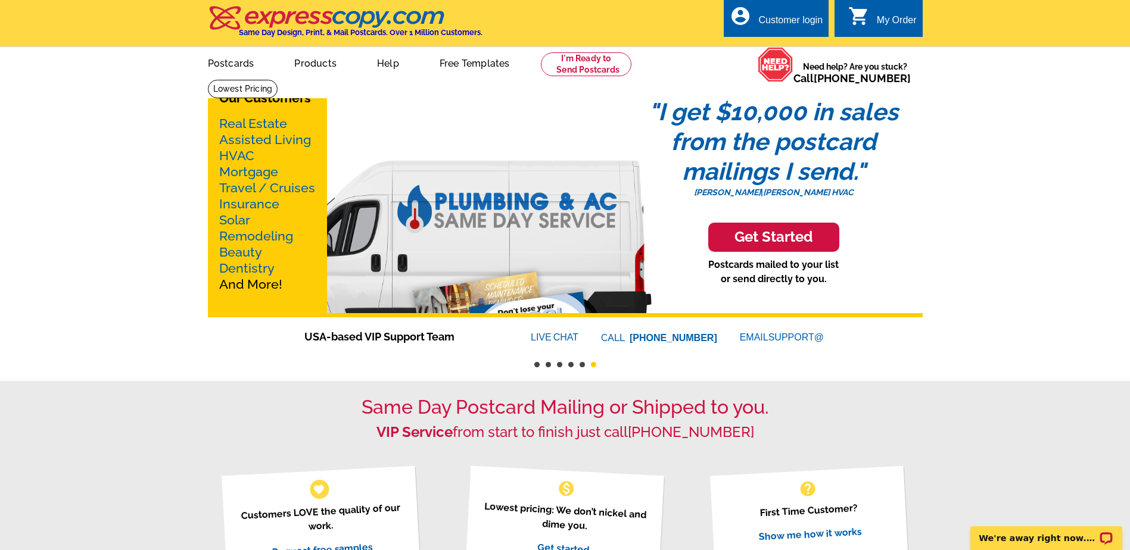
click at [780, 18] on div "Customer login" at bounding box center [790, 23] width 64 height 17
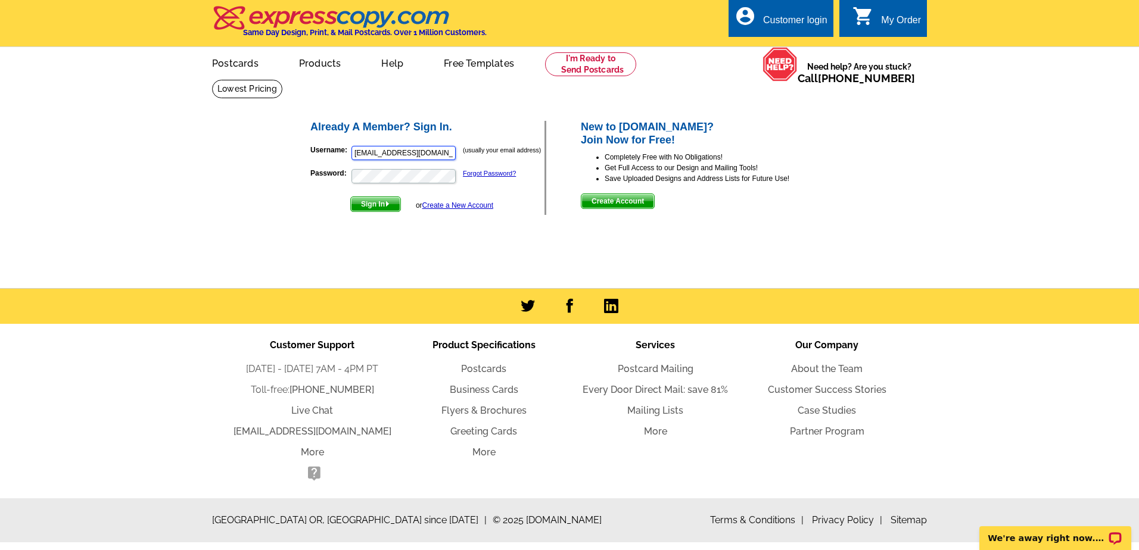
drag, startPoint x: 447, startPoint y: 155, endPoint x: 290, endPoint y: 151, distance: 157.9
click at [290, 151] on div "Already A Member? Sign In. Username: marketing@efficio.biz (usually your email …" at bounding box center [570, 168] width 570 height 144
type input "accounts@efficio.co"
click at [372, 206] on span "Sign In" at bounding box center [375, 204] width 49 height 14
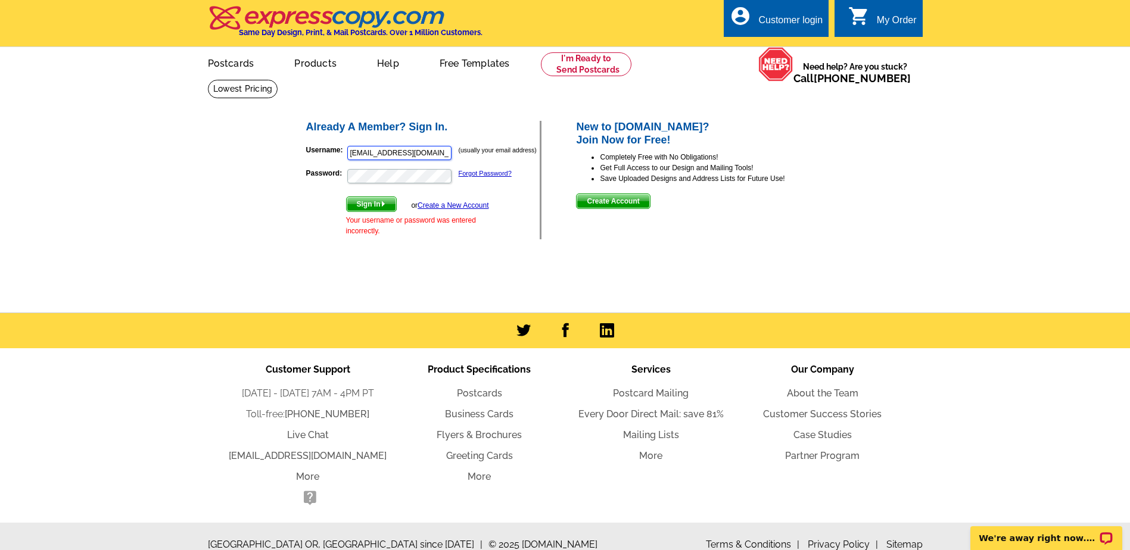
drag, startPoint x: 428, startPoint y: 155, endPoint x: 295, endPoint y: 148, distance: 133.0
click at [295, 148] on div "Already A Member? Sign In. Username: marketing@efficio.biz (usually your email …" at bounding box center [566, 180] width 570 height 169
type input "accounts@efficio.co"
click at [307, 179] on p "Password: Forgot Password?" at bounding box center [423, 176] width 234 height 17
click at [346, 197] on button "Sign In" at bounding box center [371, 204] width 51 height 15
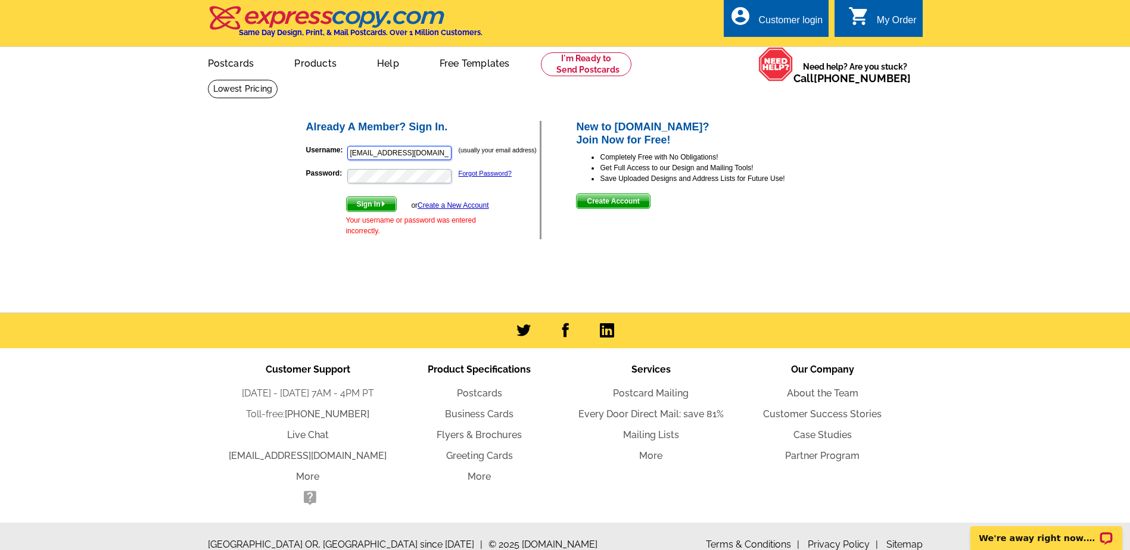
drag, startPoint x: 420, startPoint y: 153, endPoint x: 347, endPoint y: 152, distance: 72.7
click at [347, 152] on input "[EMAIL_ADDRESS][DOMAIN_NAME]" at bounding box center [399, 153] width 104 height 14
type input "accounts@efficio.co"
click at [328, 173] on p "Password: Forgot Password?" at bounding box center [423, 176] width 234 height 17
click at [368, 201] on span "Sign In" at bounding box center [371, 204] width 49 height 14
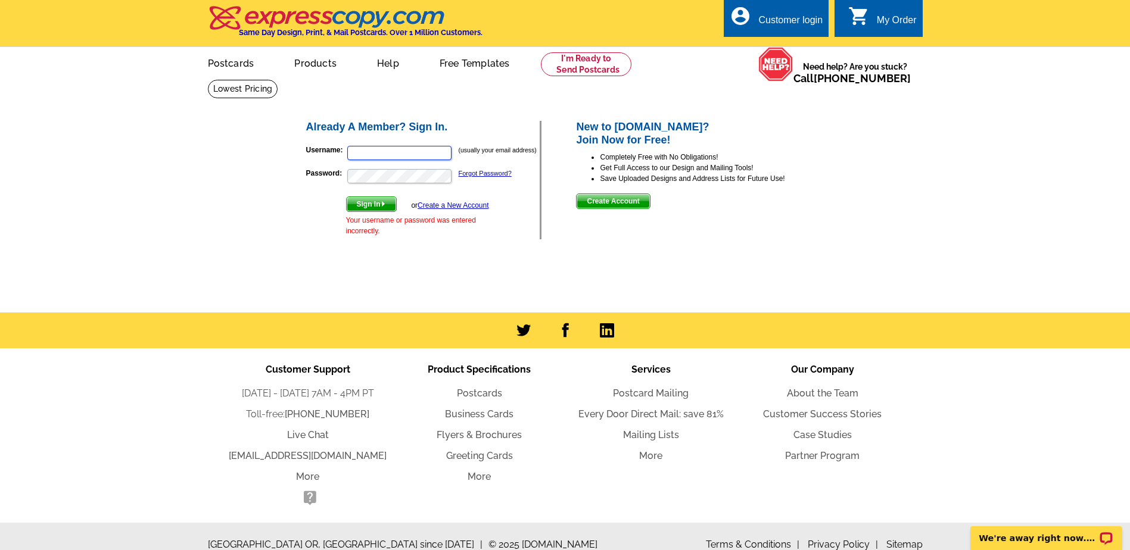
type input "[EMAIL_ADDRESS][DOMAIN_NAME]"
click at [784, 30] on div "Customer login" at bounding box center [790, 23] width 64 height 17
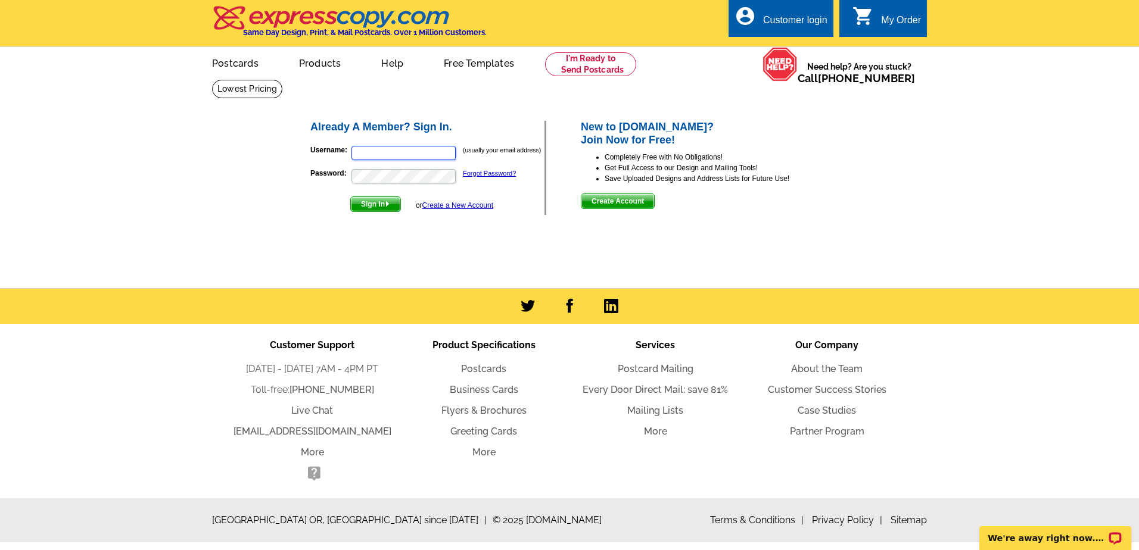
type input "[EMAIL_ADDRESS][DOMAIN_NAME]"
click at [381, 211] on span "Sign In" at bounding box center [375, 204] width 49 height 14
